Goal: Task Accomplishment & Management: Complete application form

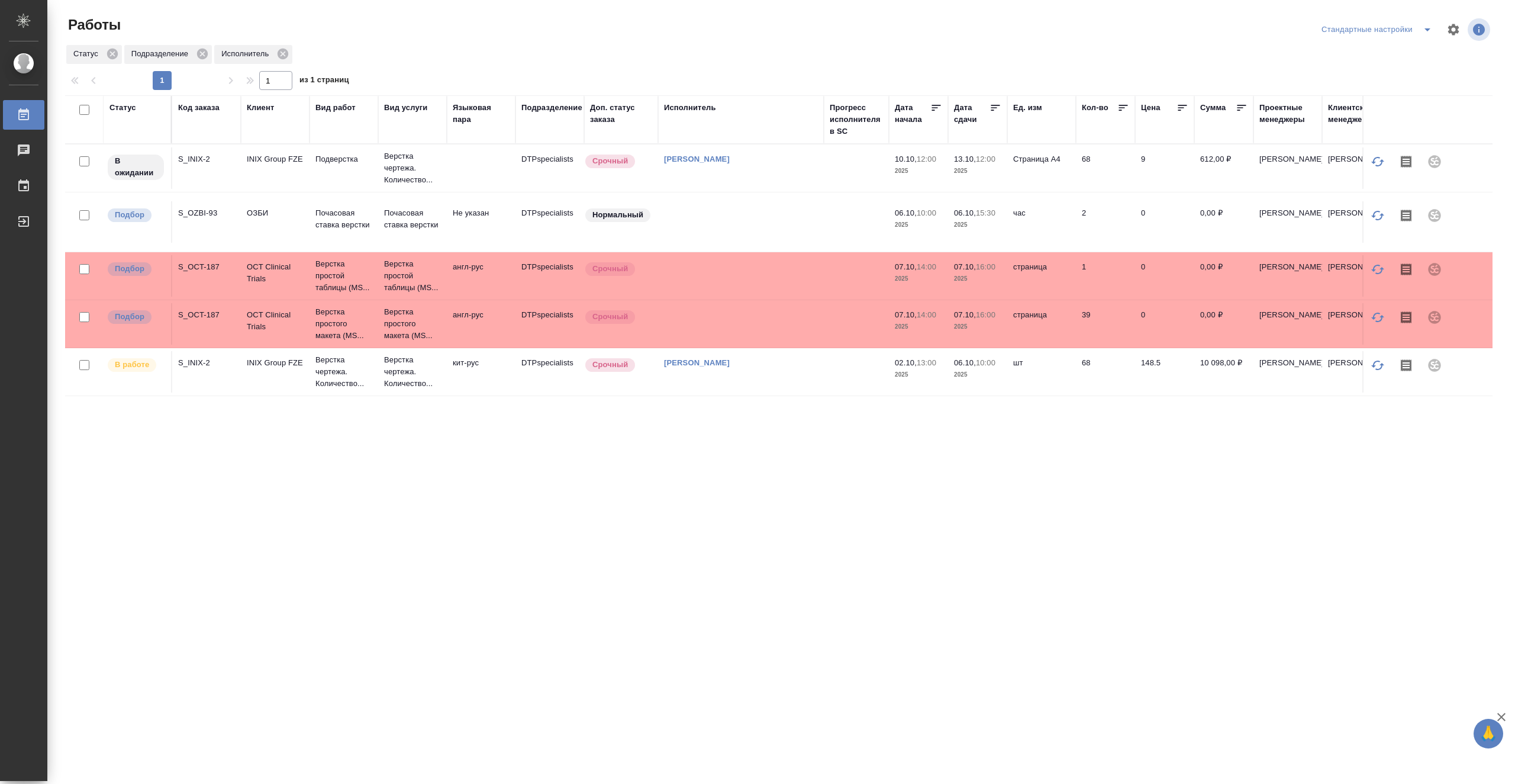
click at [812, 372] on td "[PERSON_NAME]" at bounding box center [741, 372] width 165 height 41
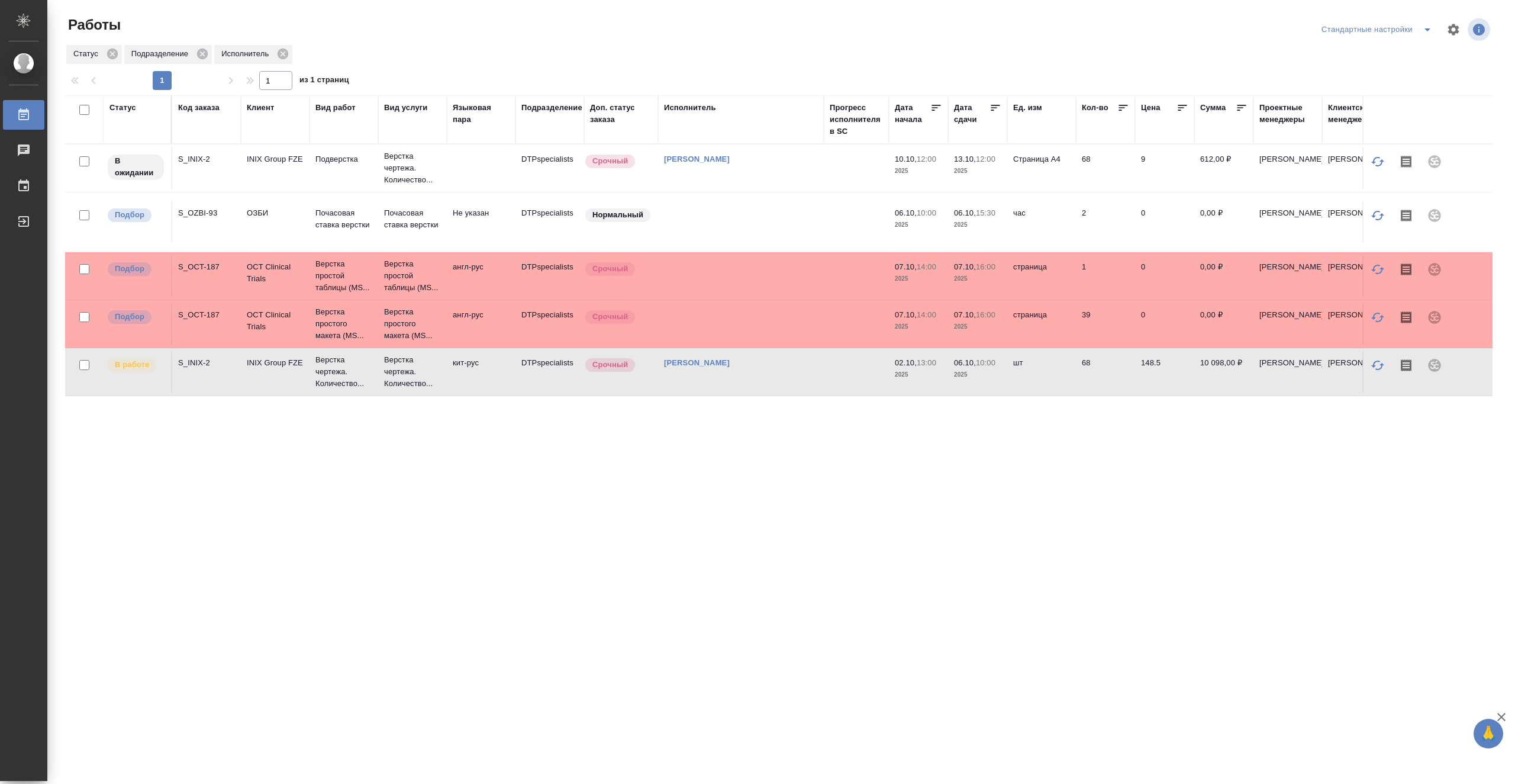
click at [812, 372] on td "[PERSON_NAME]" at bounding box center [741, 372] width 165 height 41
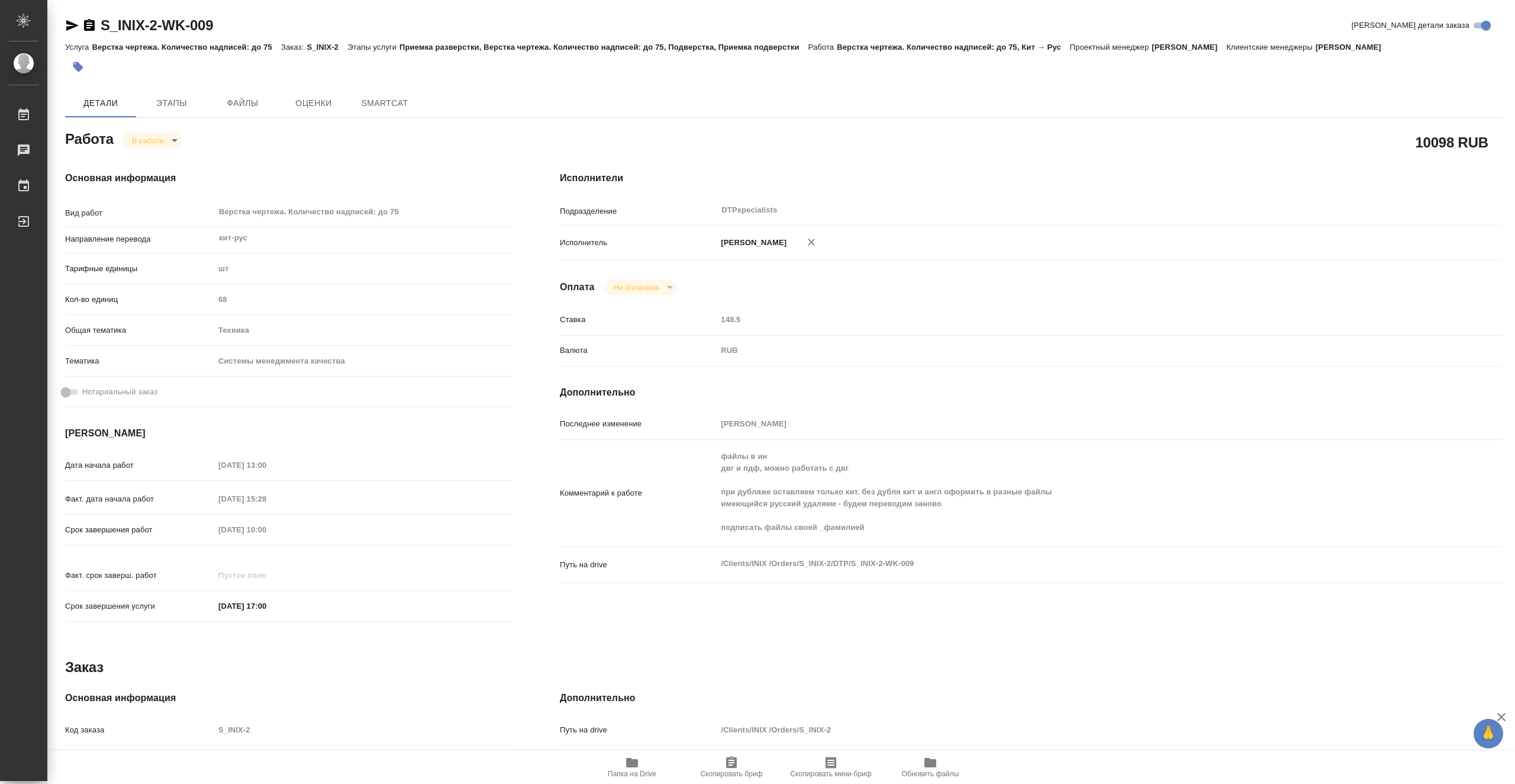
type textarea "x"
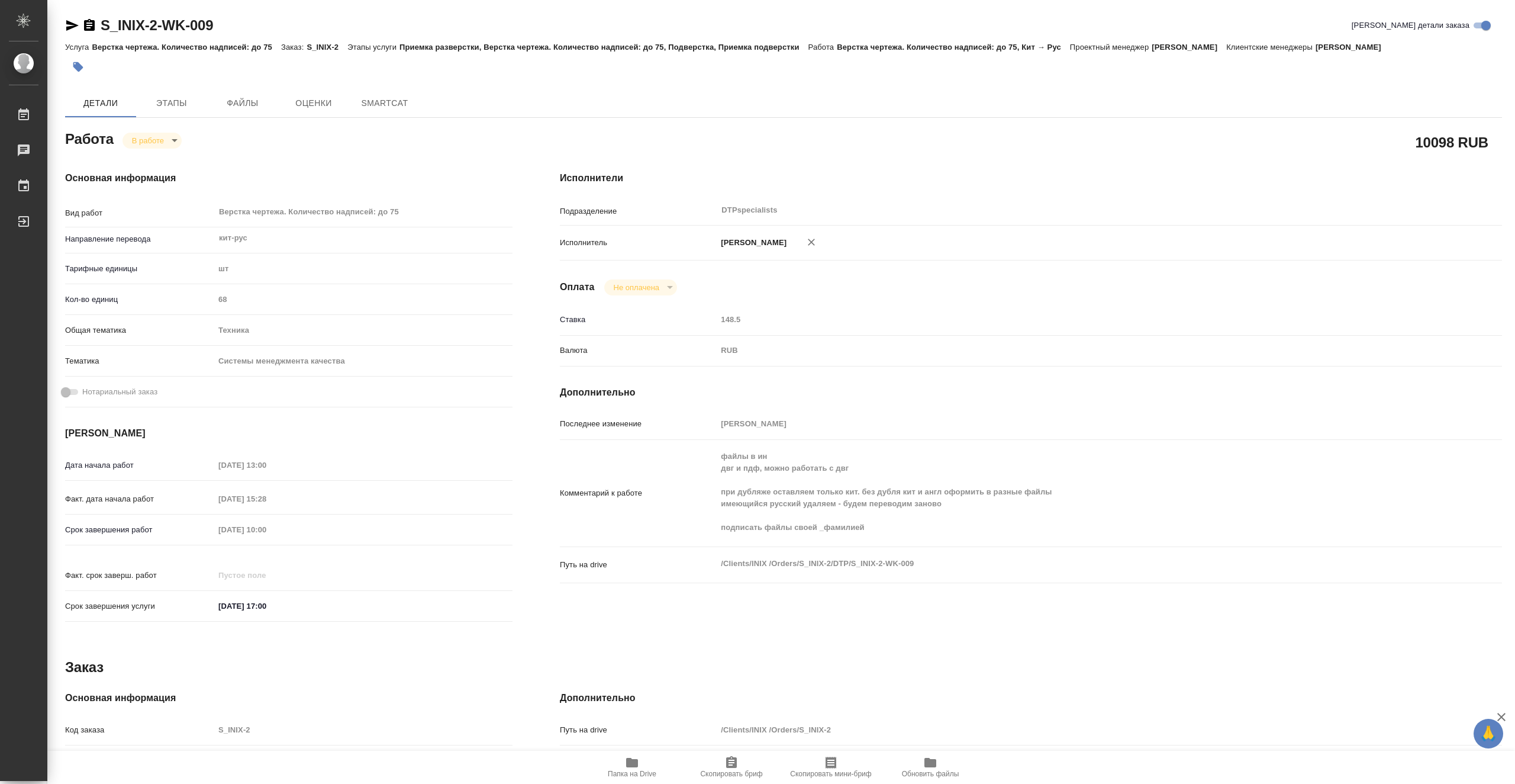
type textarea "x"
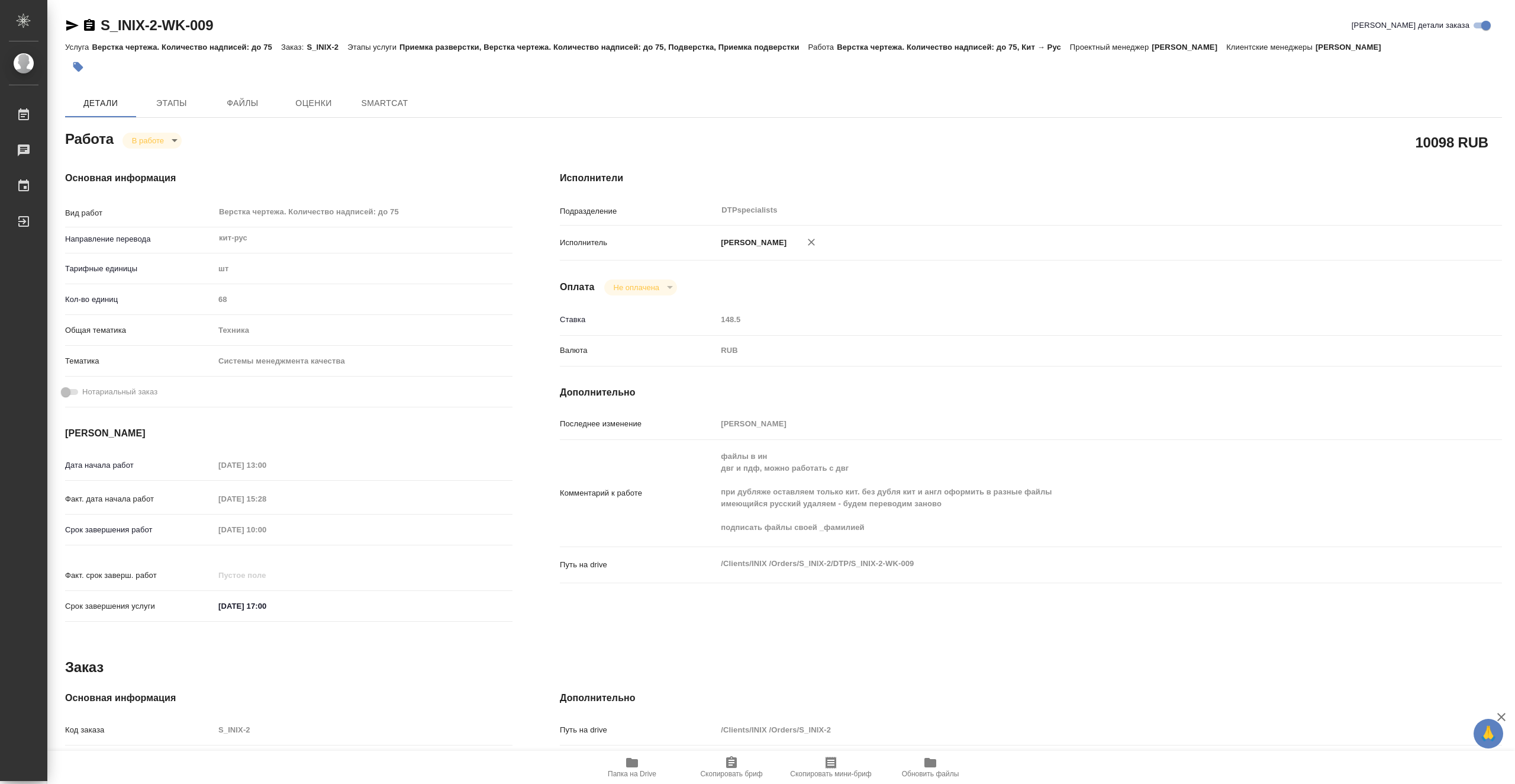
type textarea "x"
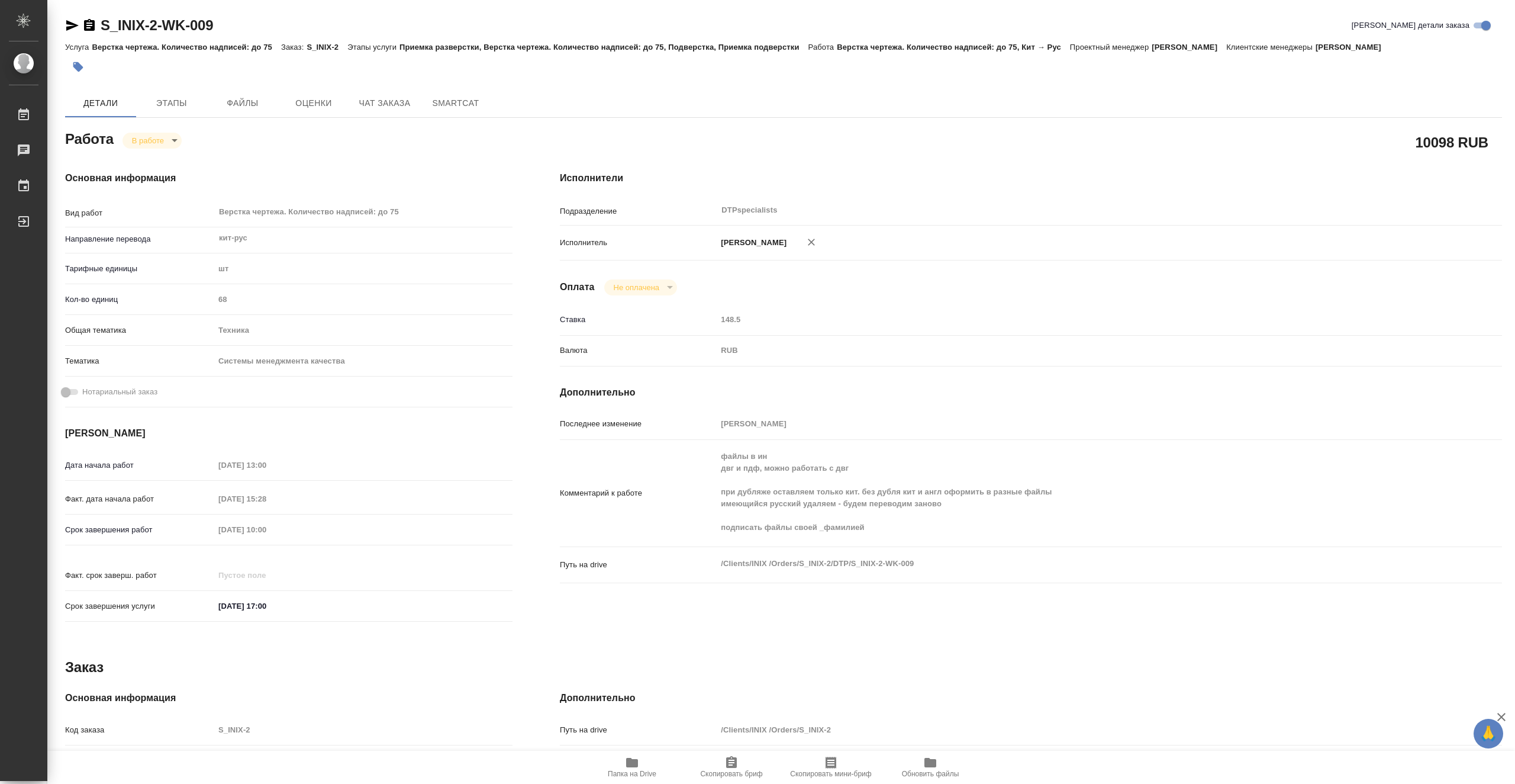
type textarea "x"
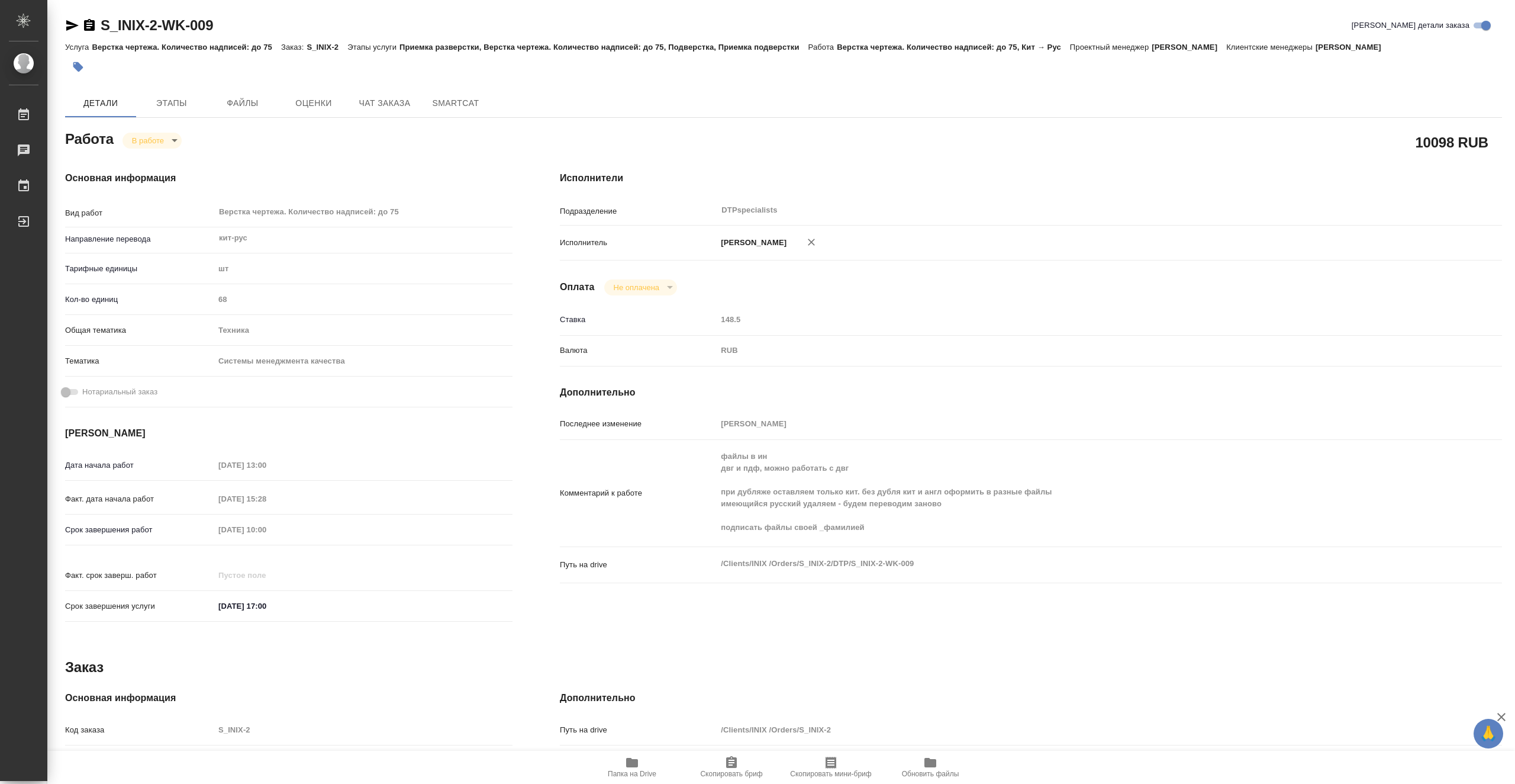
type textarea "x"
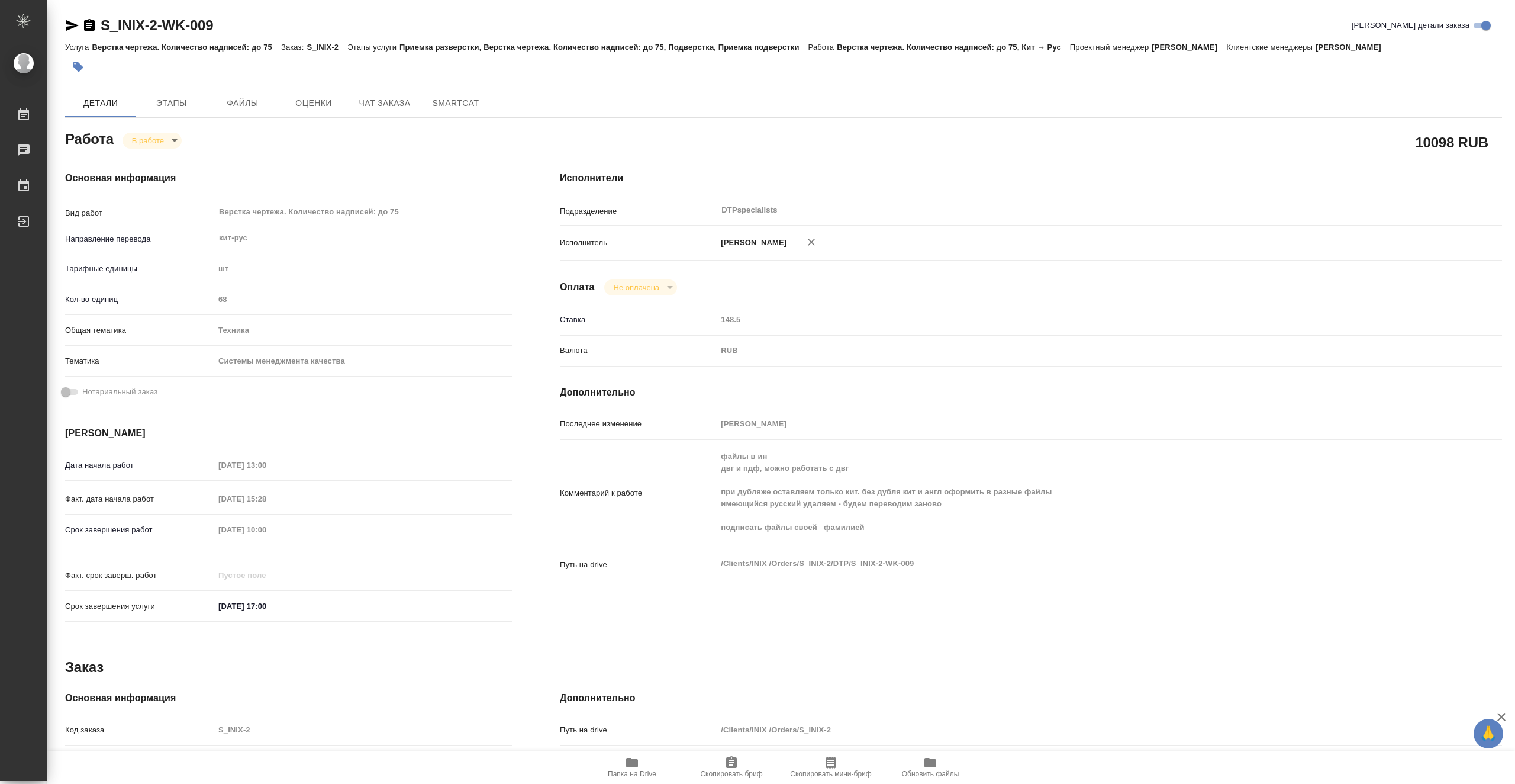
click at [645, 775] on span "Папка на Drive" at bounding box center [632, 773] width 48 height 8
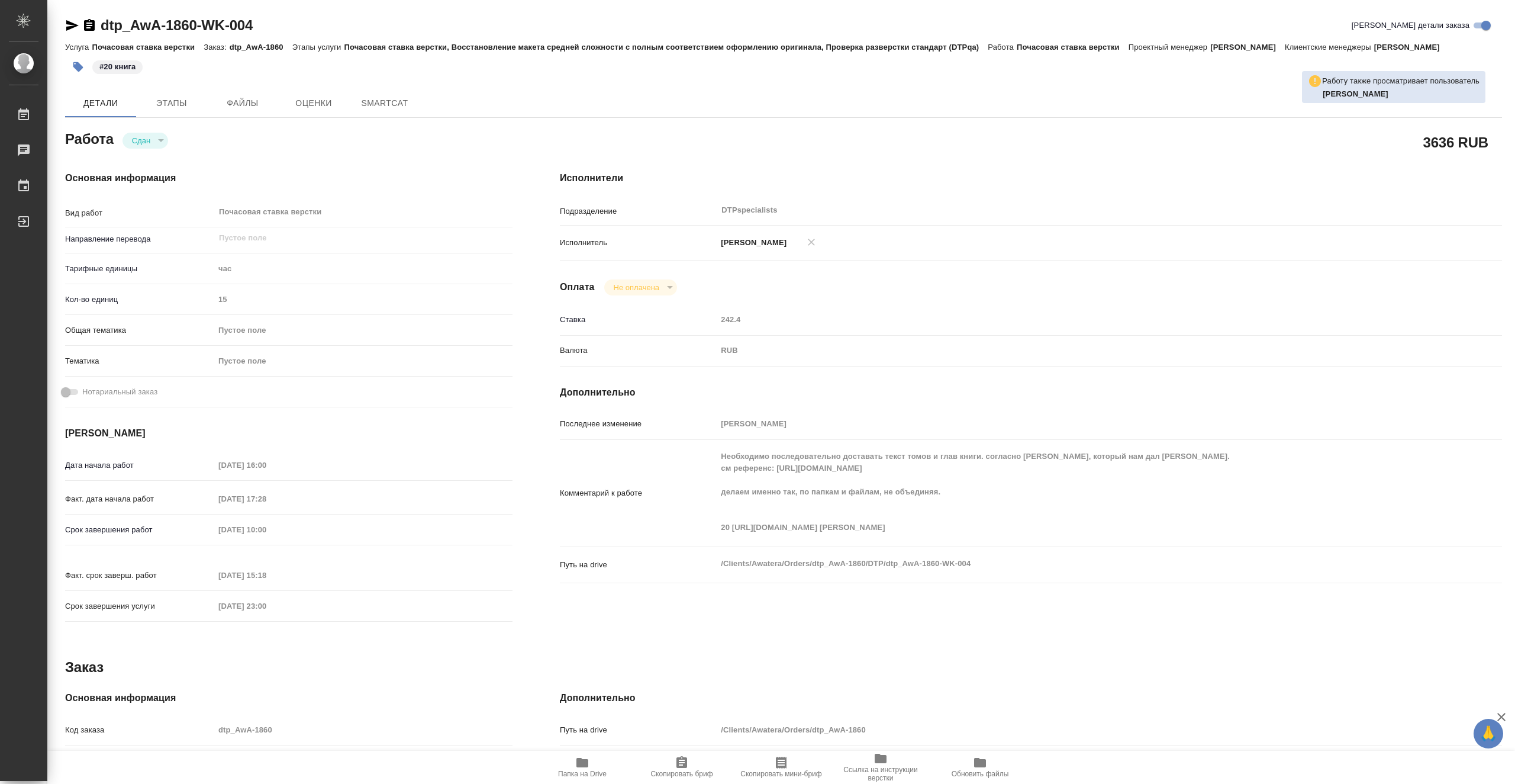
type textarea "x"
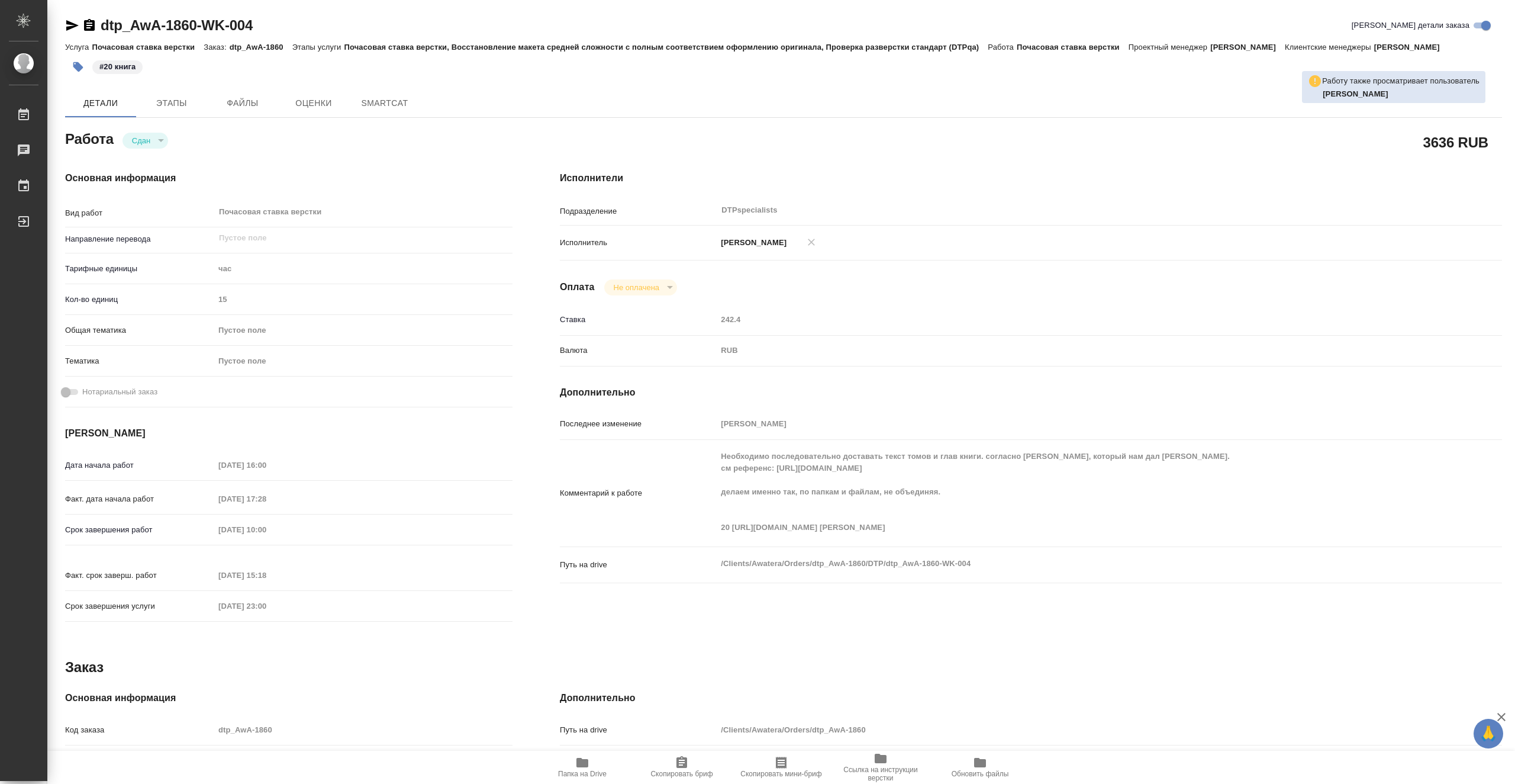
type textarea "x"
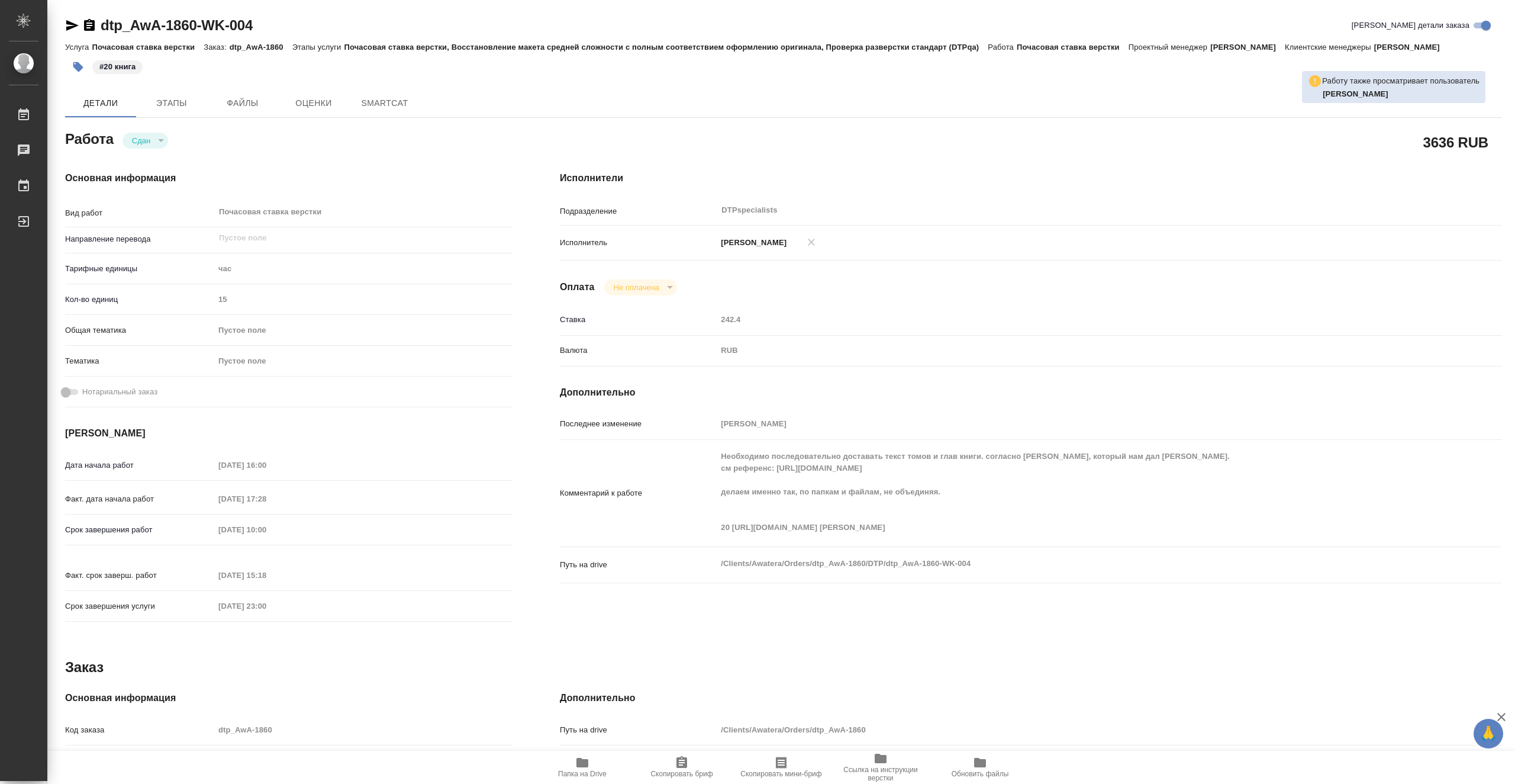
type textarea "x"
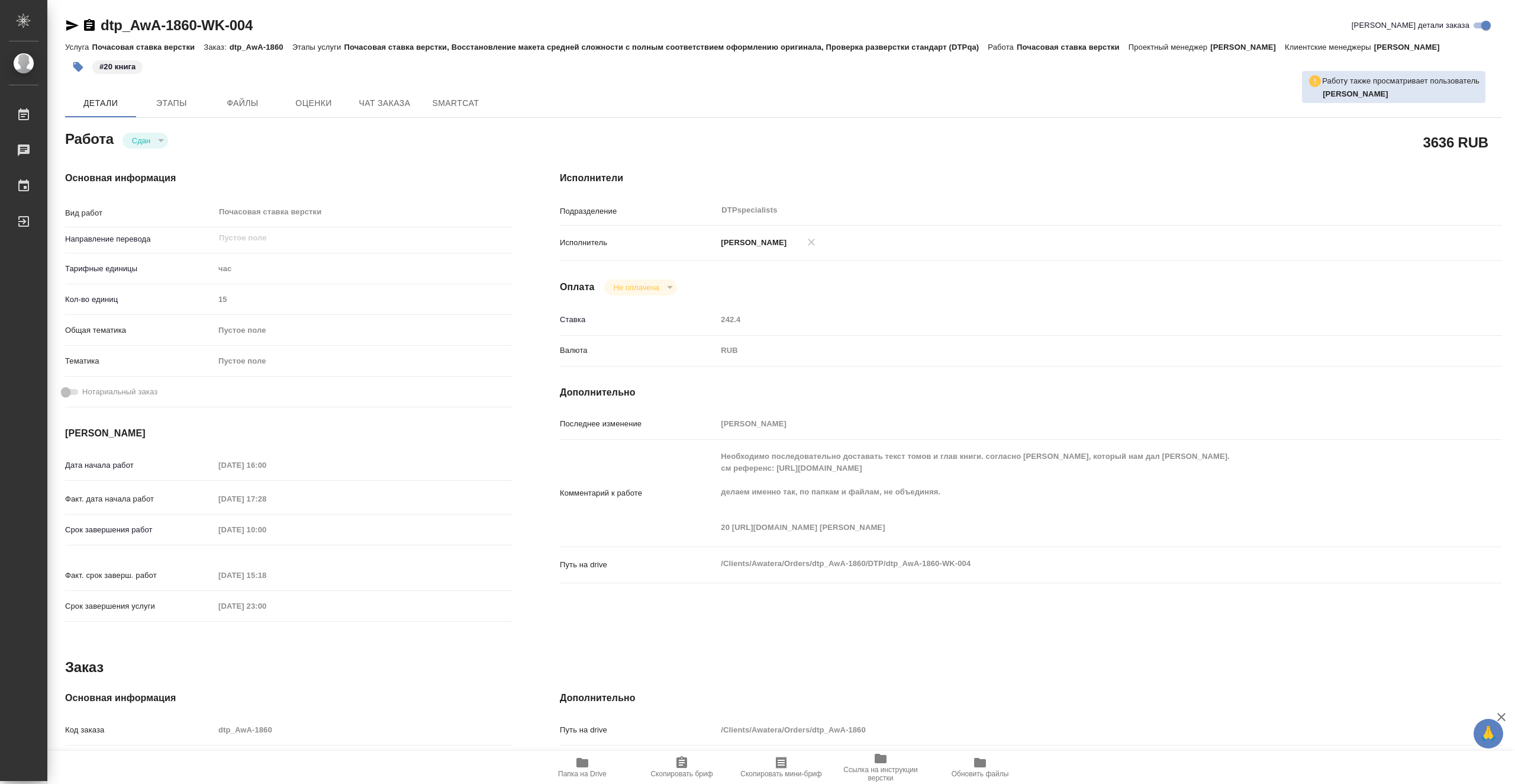
type textarea "x"
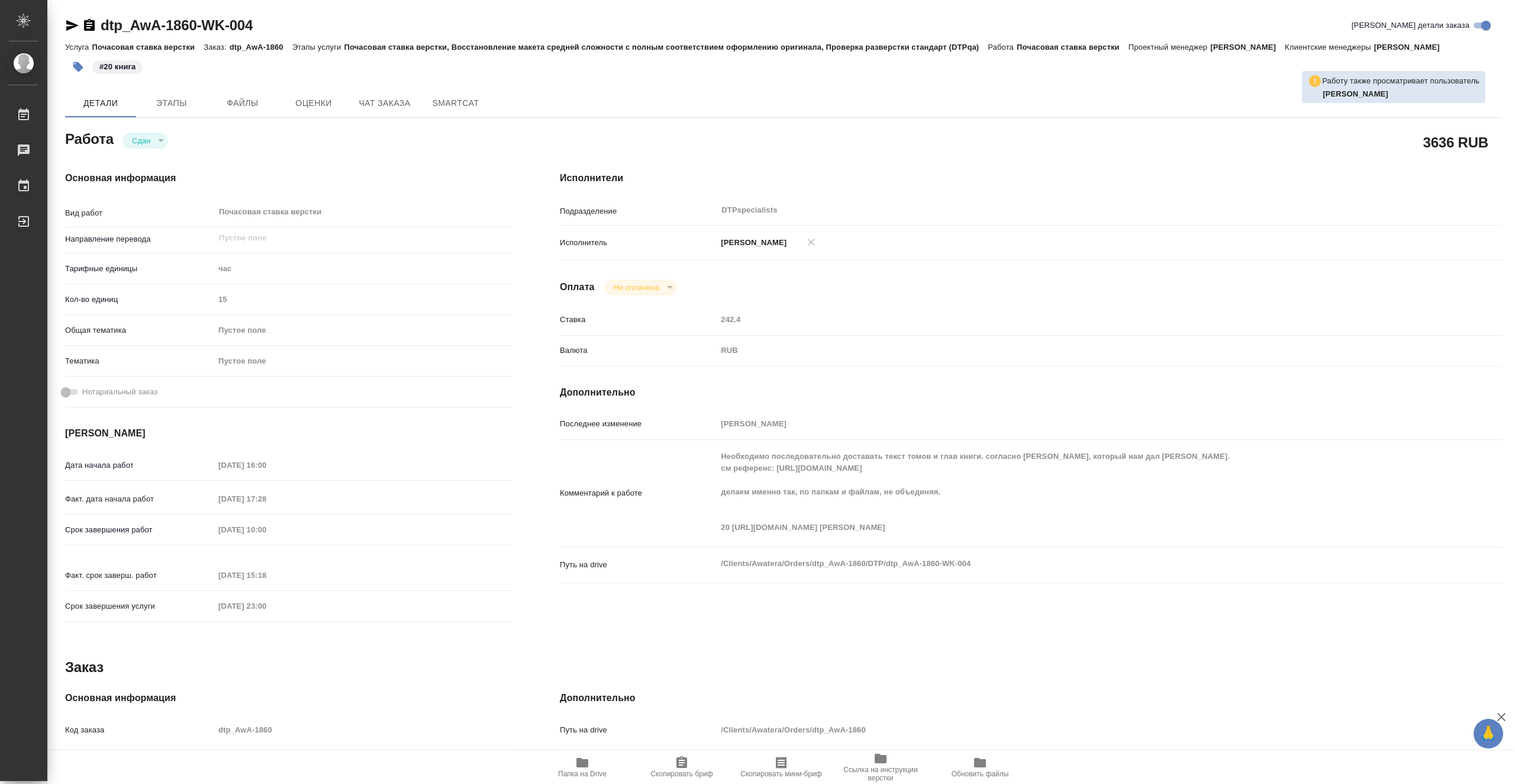
click at [598, 774] on span "Папка на Drive" at bounding box center [581, 773] width 48 height 8
type textarea "x"
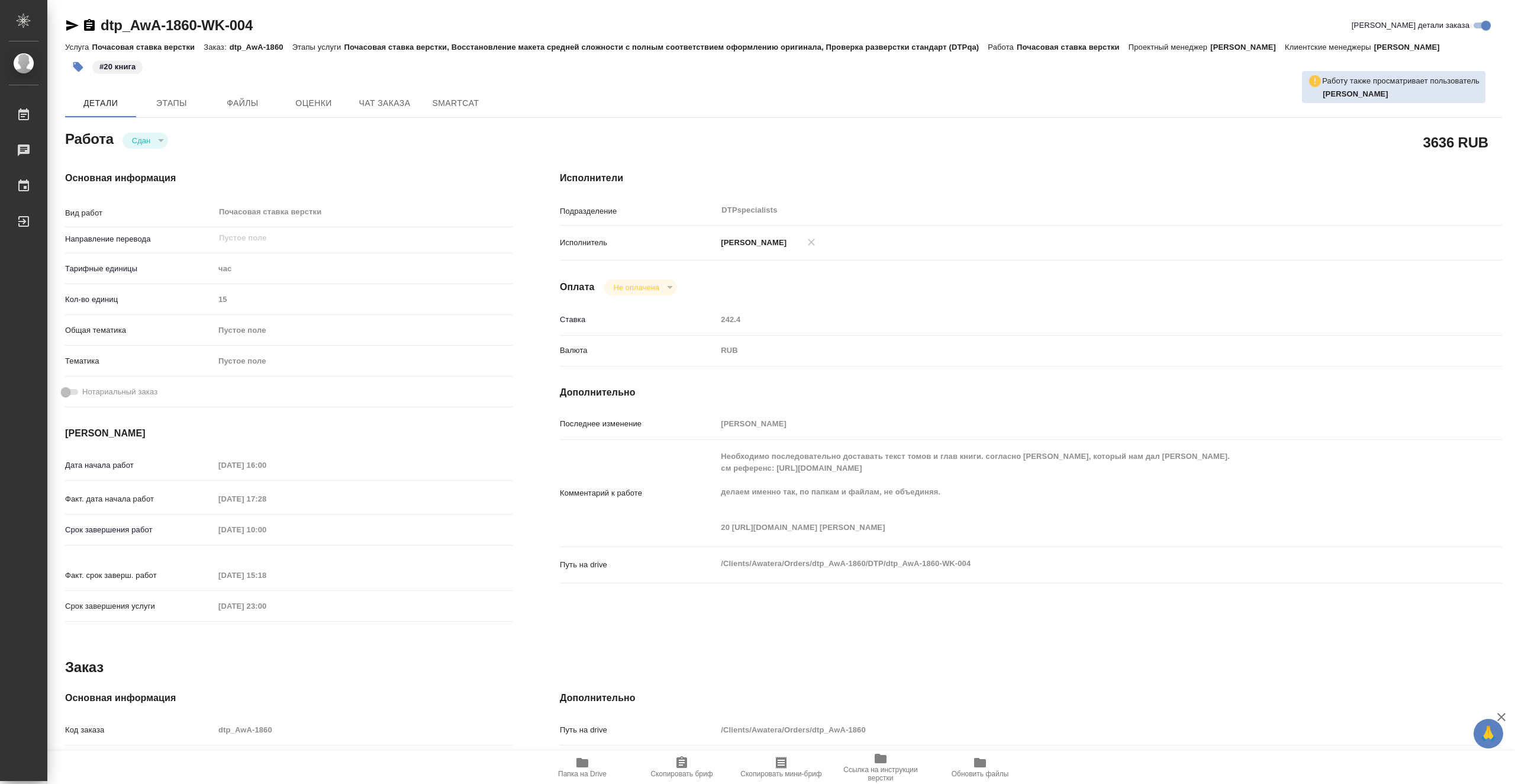
type textarea "x"
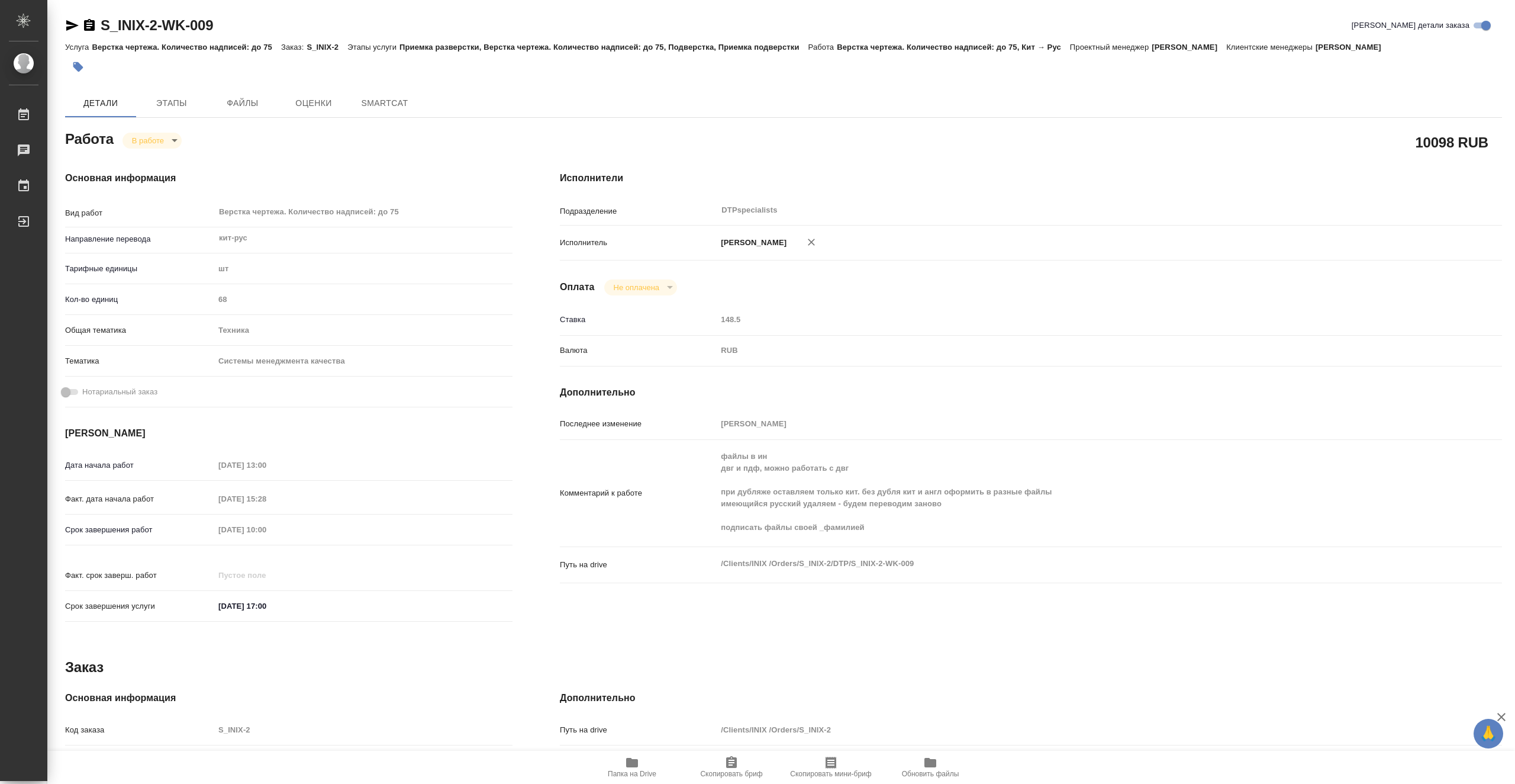
type textarea "x"
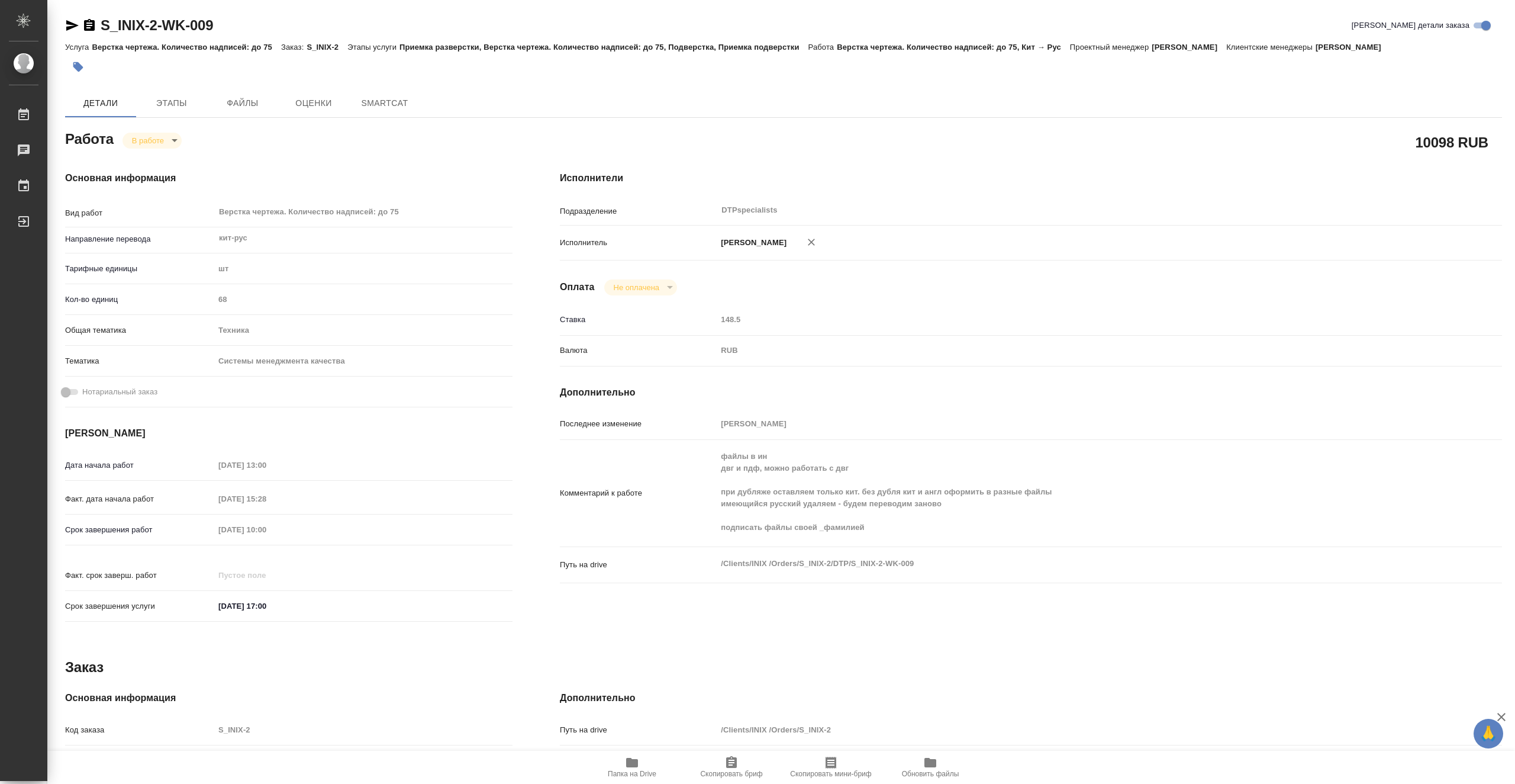
type textarea "x"
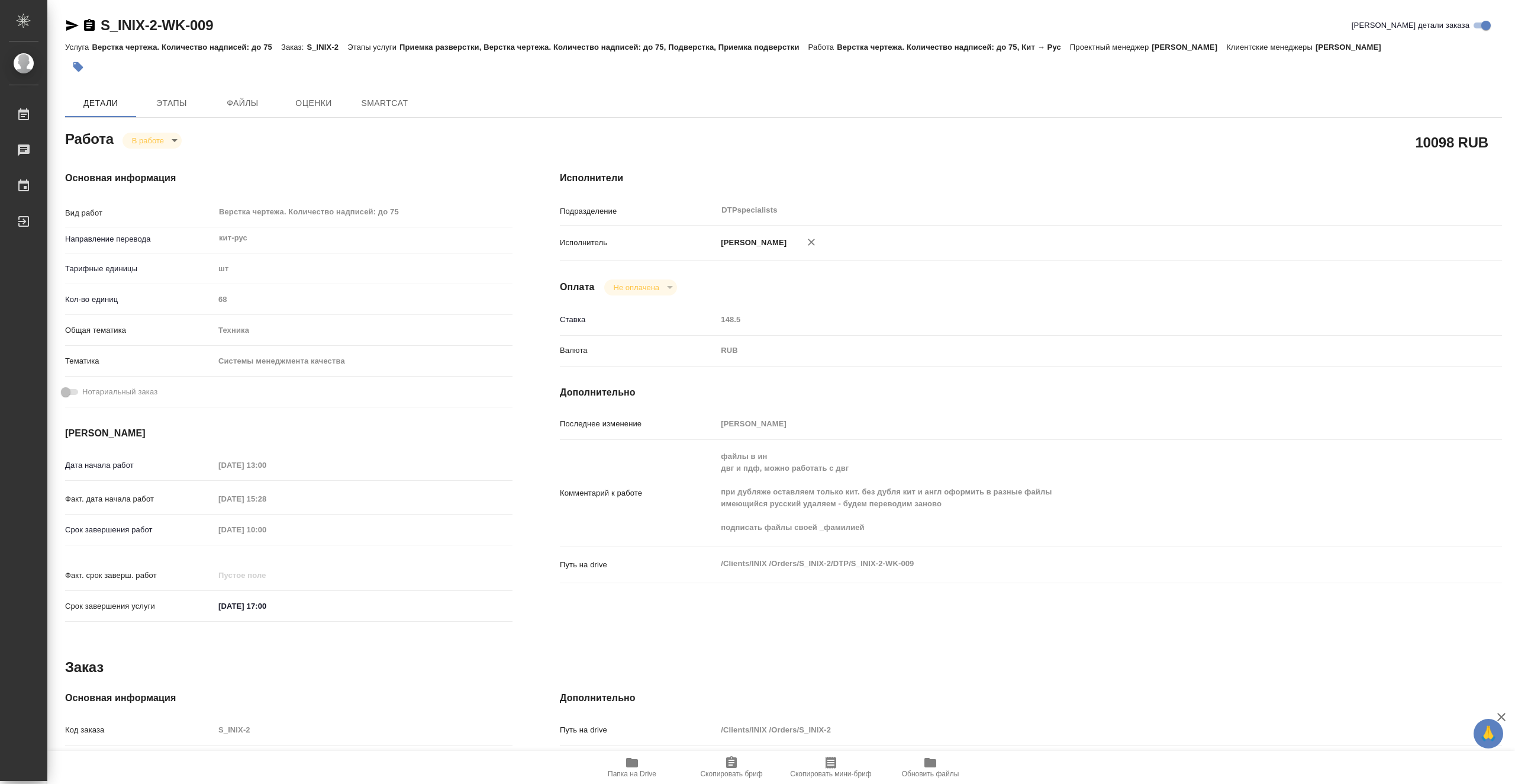
type textarea "x"
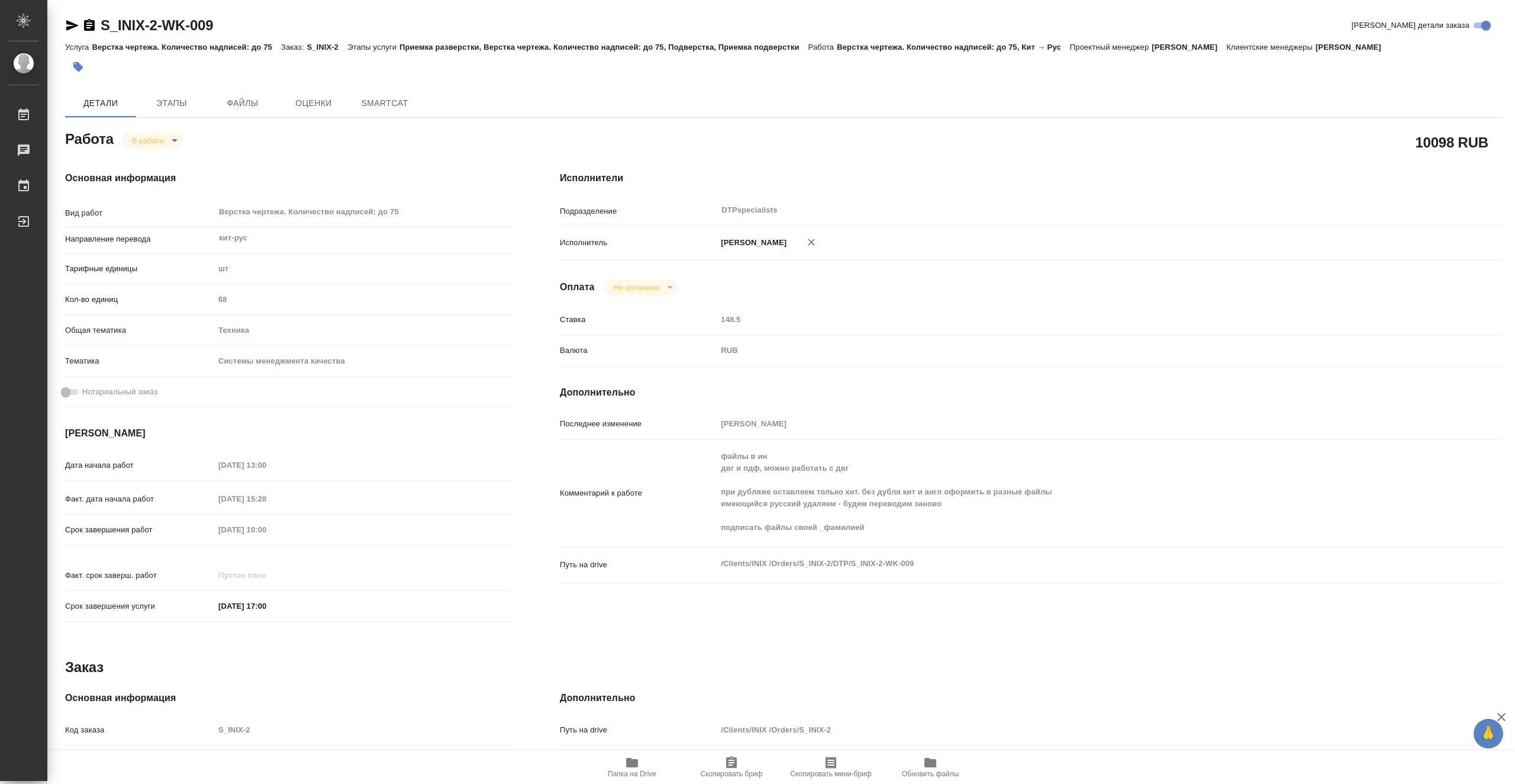
type textarea "x"
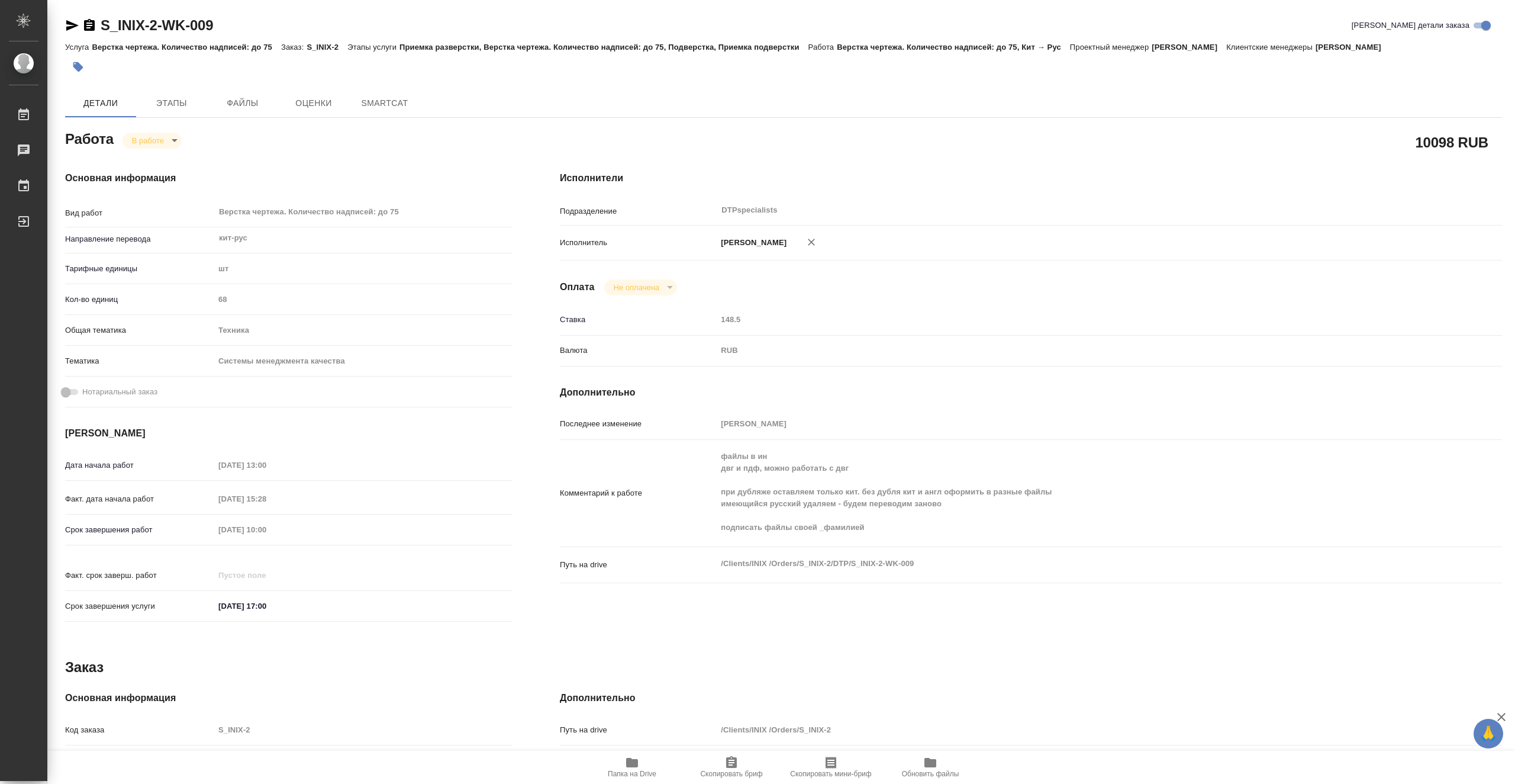
type textarea "x"
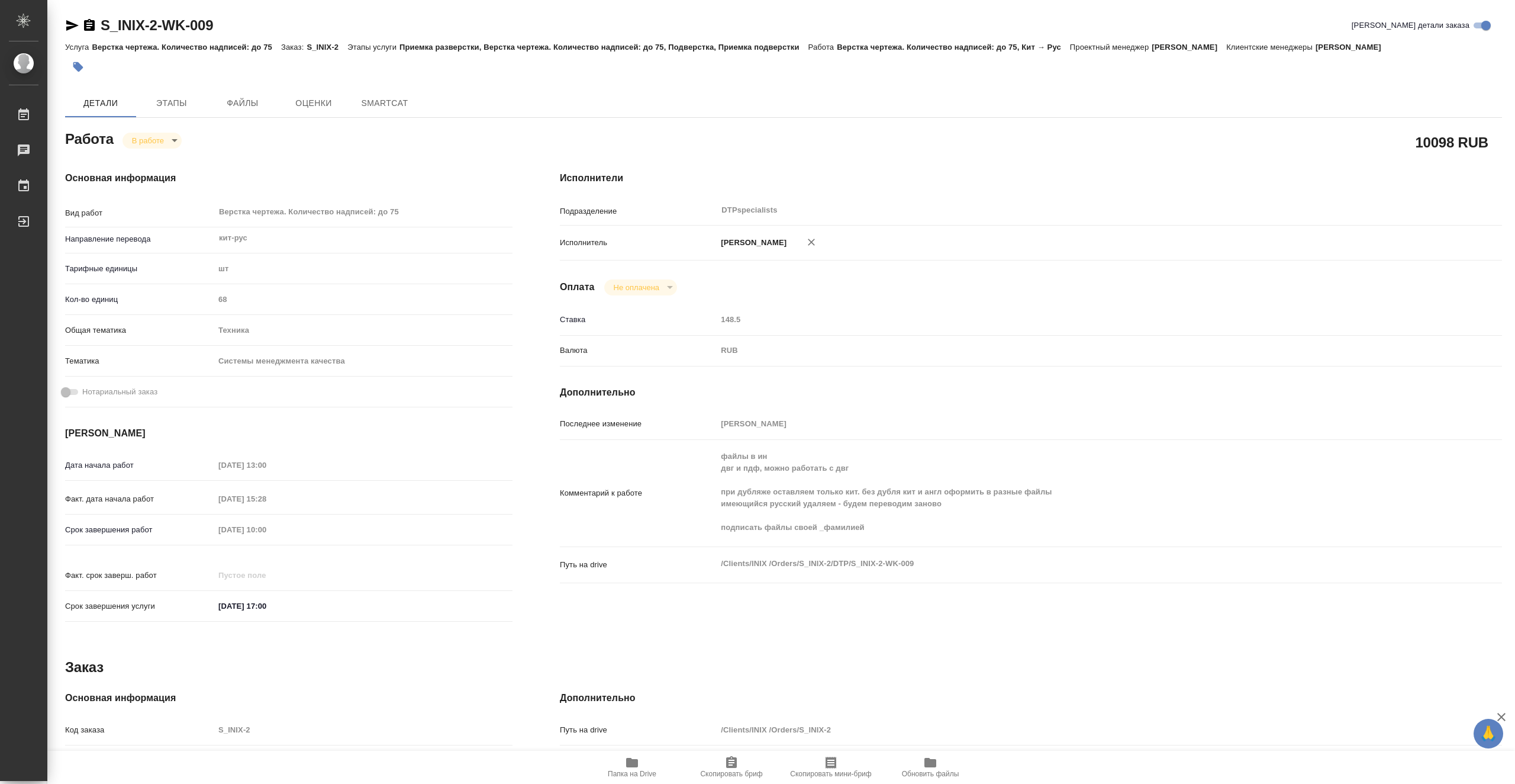
type textarea "x"
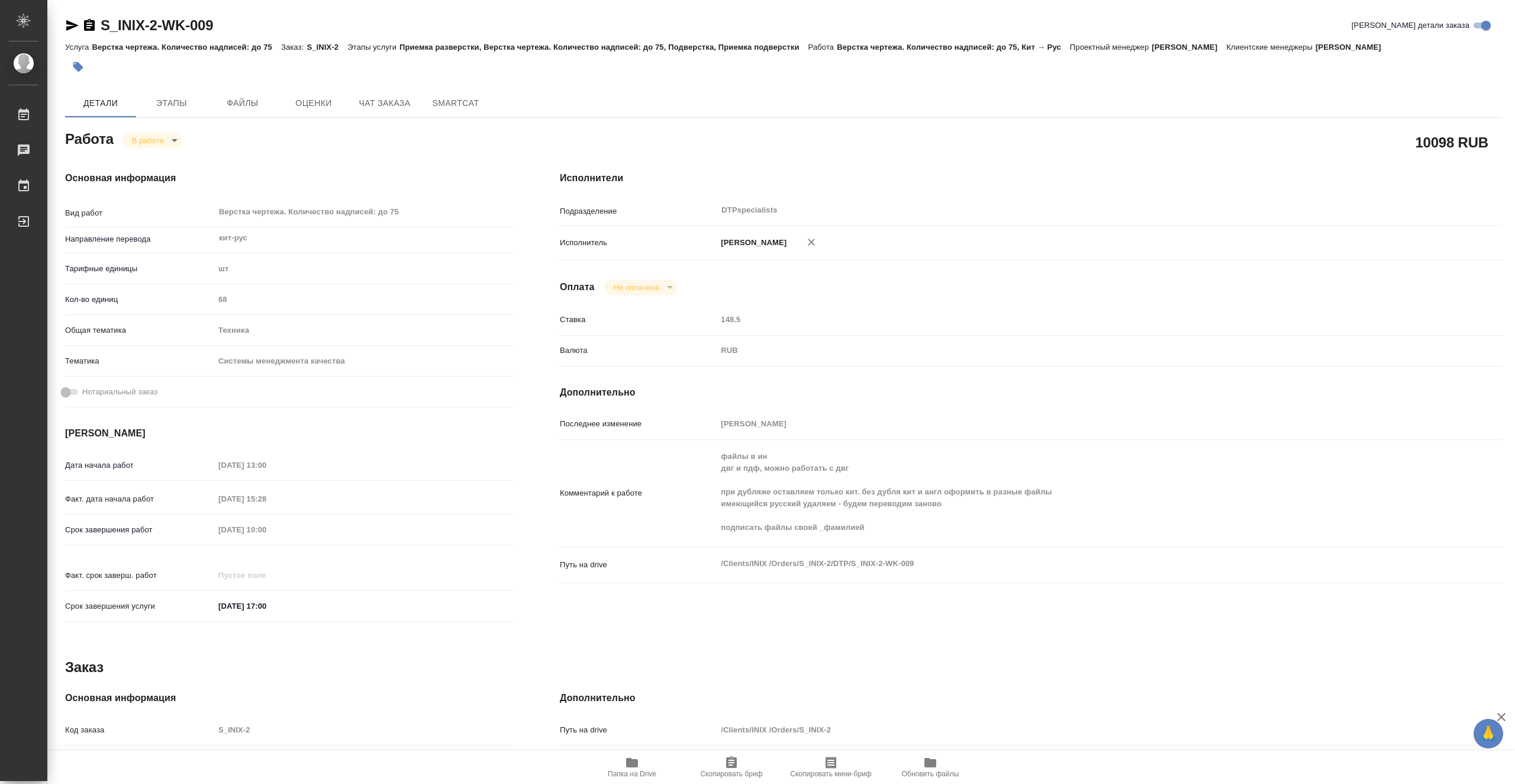
type textarea "x"
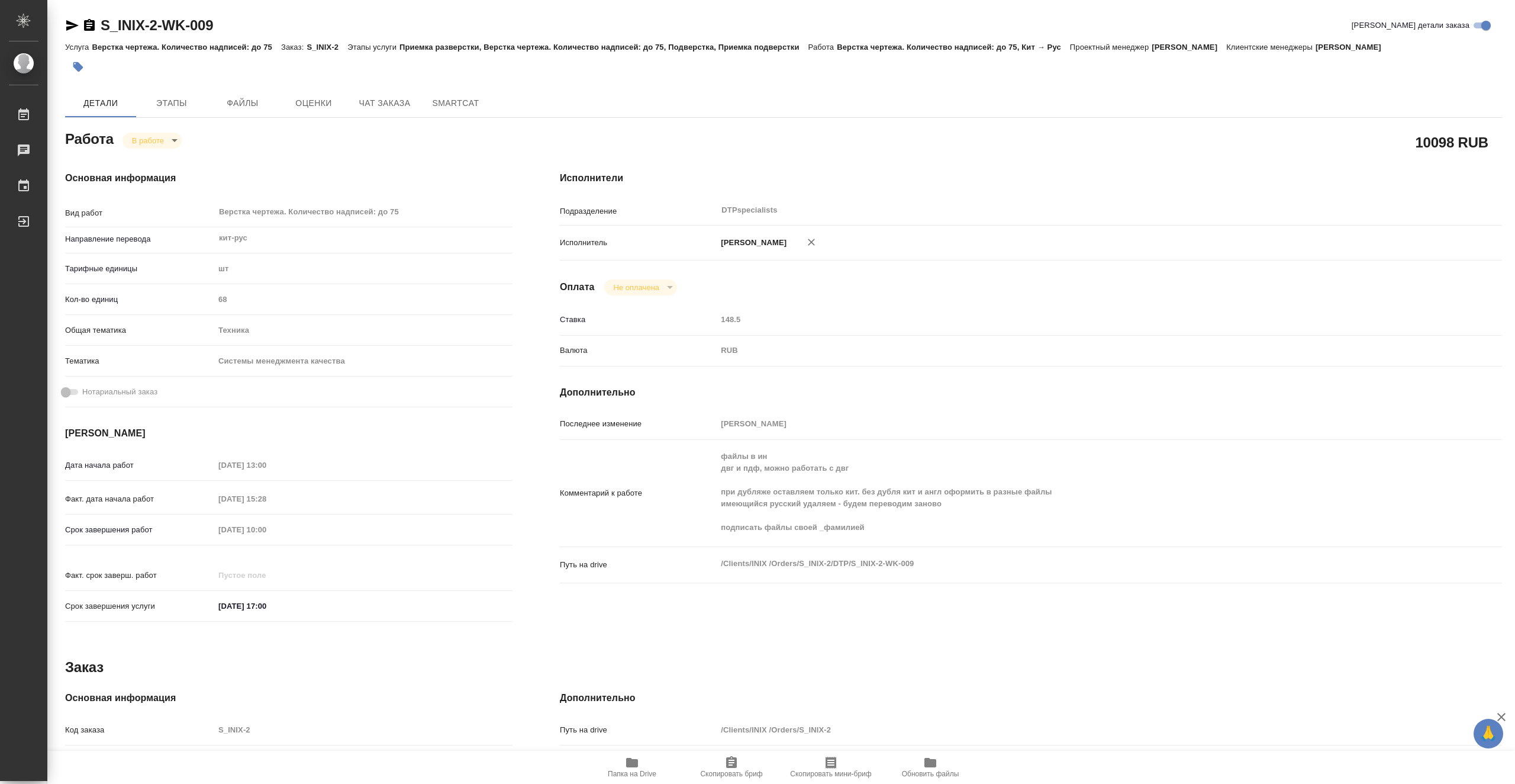
type textarea "x"
